Goal: Navigation & Orientation: Find specific page/section

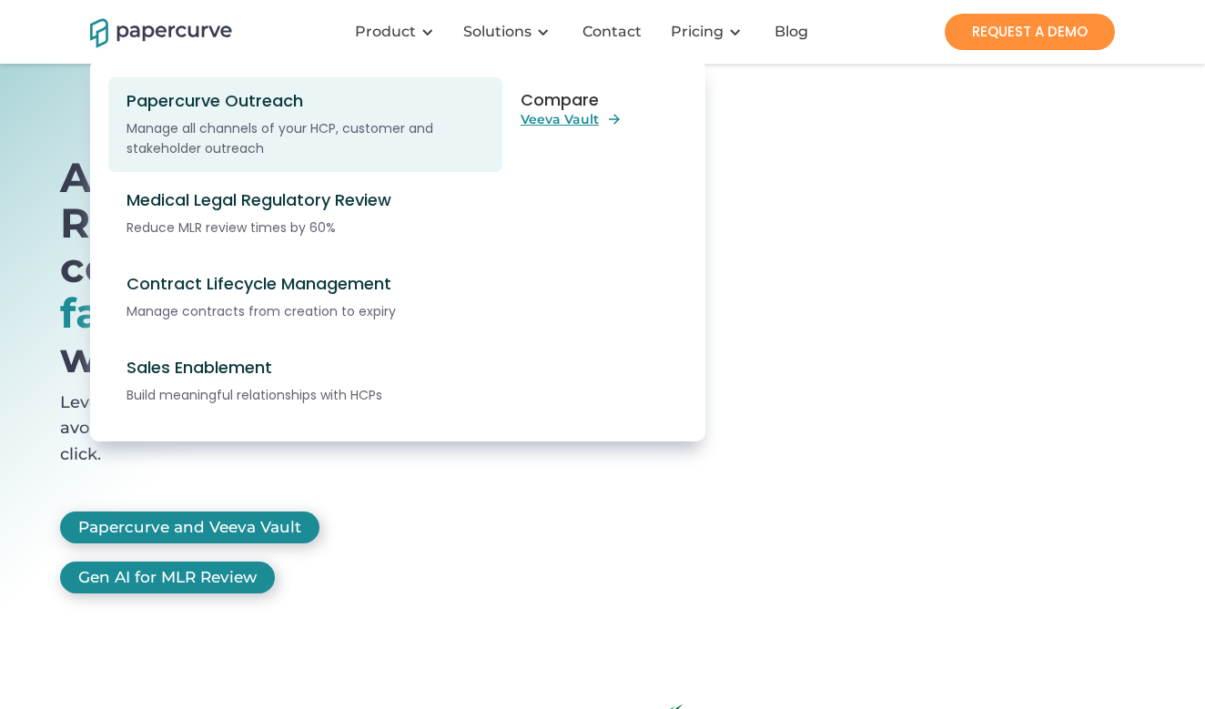
click at [359, 131] on div "Manage all channels of your HCP, customer and stakeholder outreach" at bounding box center [307, 138] width 363 height 40
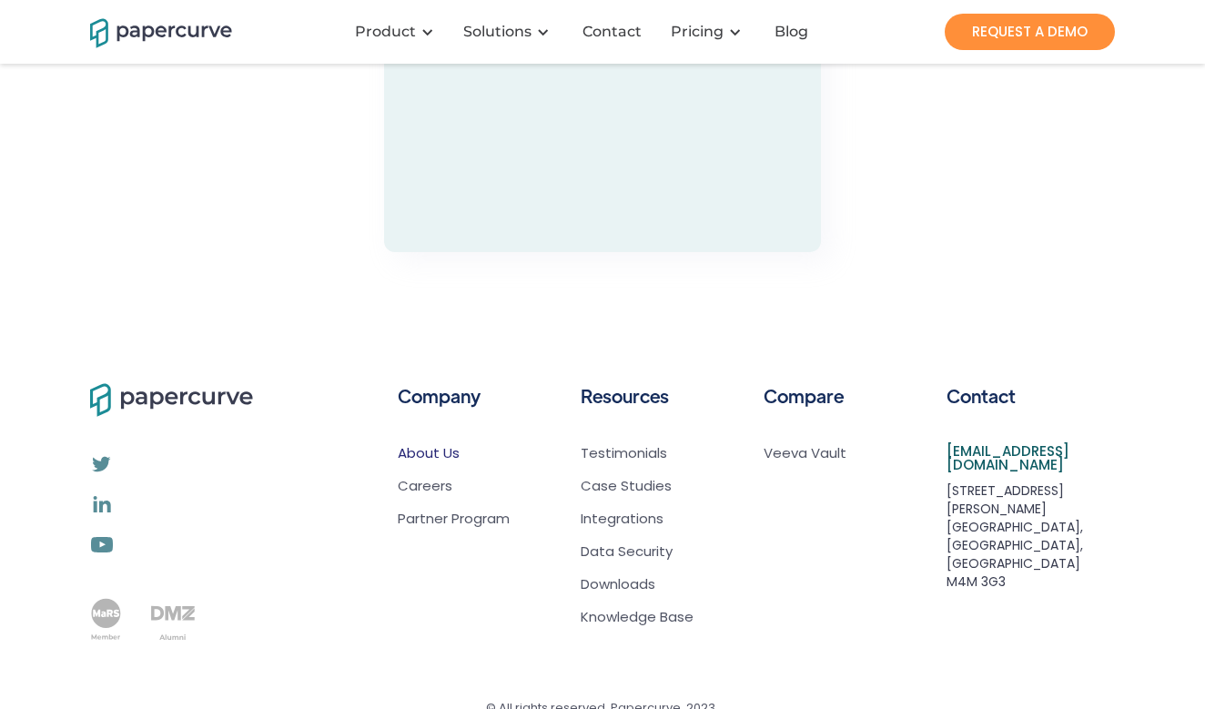
scroll to position [5488, 0]
click at [425, 446] on link "About Us" at bounding box center [454, 455] width 112 height 18
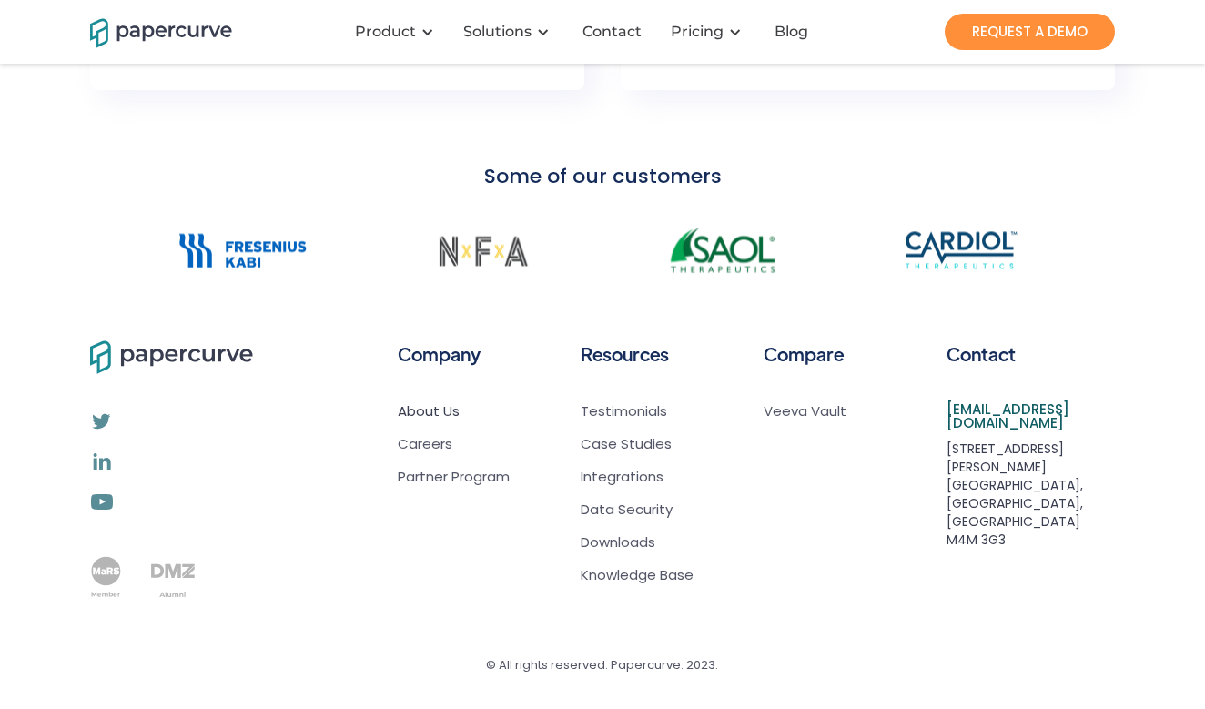
scroll to position [1445, 0]
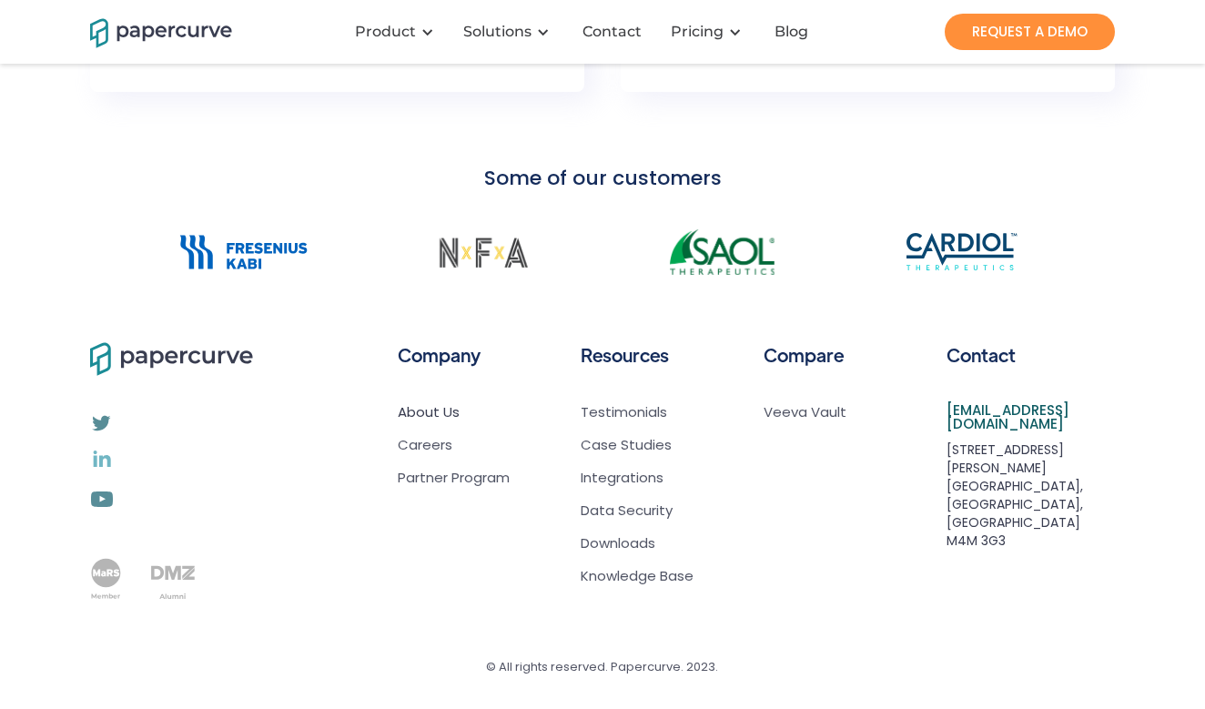
click at [92, 458] on img at bounding box center [101, 459] width 23 height 22
